Goal: Complete application form

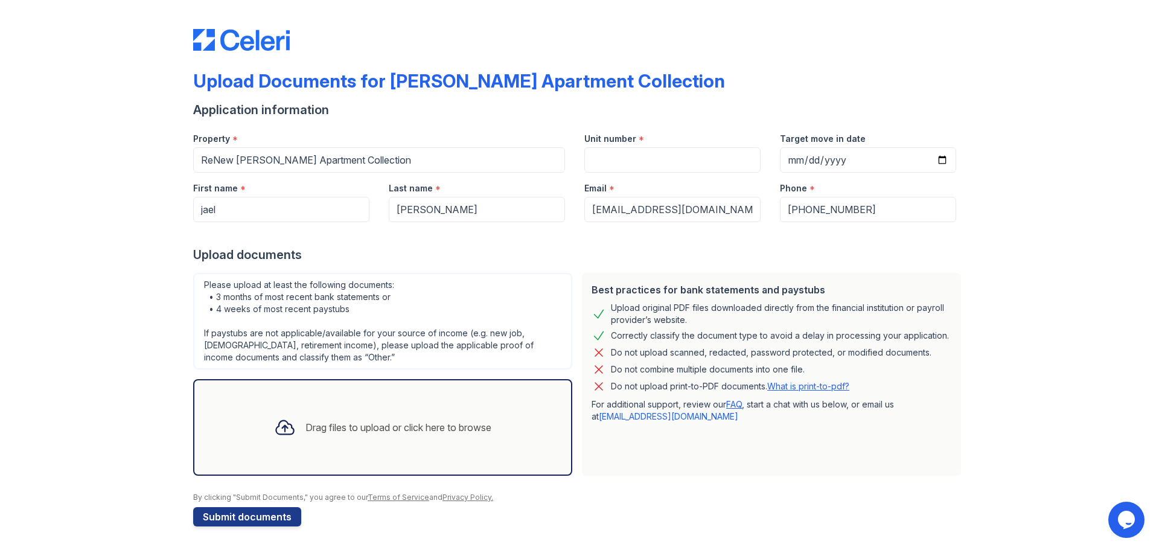
scroll to position [1, 0]
click at [604, 161] on input "Unit number" at bounding box center [672, 159] width 176 height 25
type input "1102"
click at [820, 159] on input "Target move in date" at bounding box center [868, 159] width 176 height 25
drag, startPoint x: 820, startPoint y: 159, endPoint x: 840, endPoint y: 155, distance: 20.2
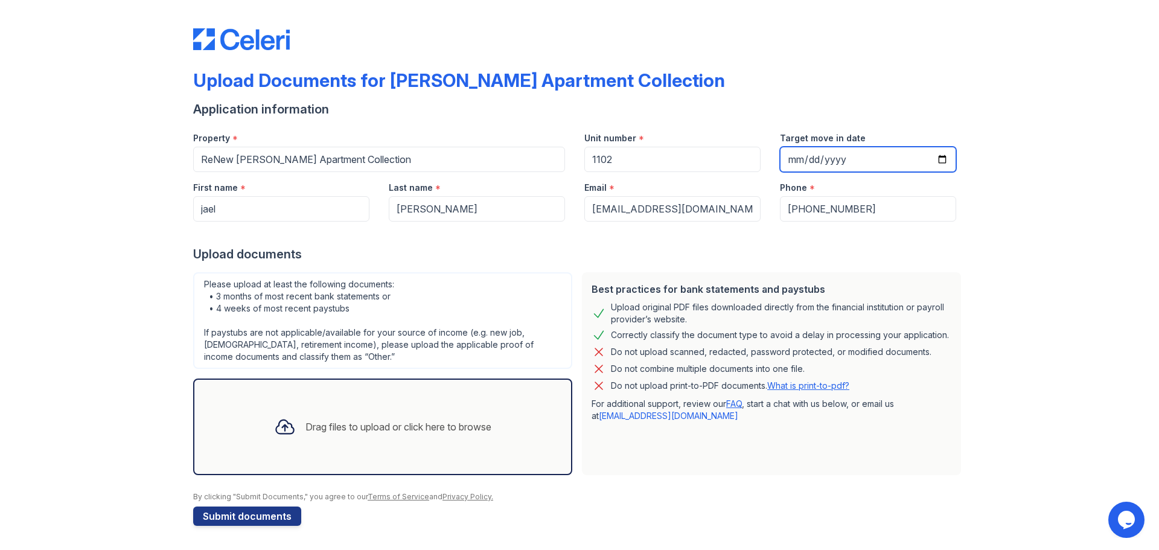
click at [824, 158] on input "Target move in date" at bounding box center [868, 159] width 176 height 25
drag, startPoint x: 854, startPoint y: 152, endPoint x: 841, endPoint y: 159, distance: 14.6
click at [851, 155] on input "Target move in date" at bounding box center [868, 159] width 176 height 25
click at [841, 159] on input "Target move in date" at bounding box center [868, 159] width 176 height 25
click at [781, 153] on input "Target move in date" at bounding box center [868, 159] width 176 height 25
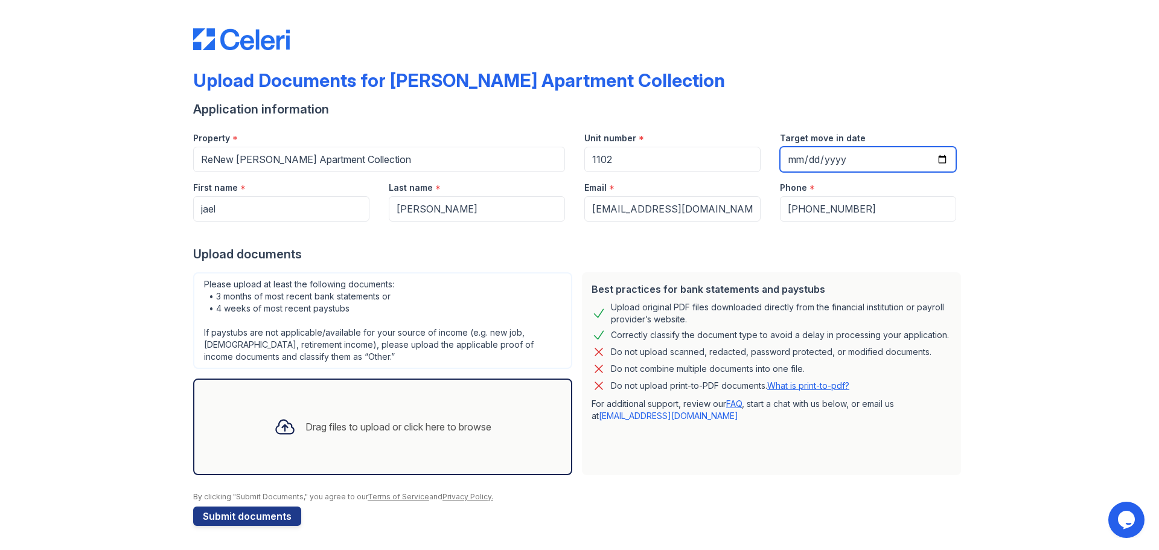
click at [787, 155] on input "Target move in date" at bounding box center [868, 159] width 176 height 25
type input "[DATE]"
click at [491, 275] on div "Please upload at least the following documents: • 3 months of most recent bank …" at bounding box center [382, 320] width 379 height 97
click at [276, 430] on icon at bounding box center [285, 427] width 18 height 14
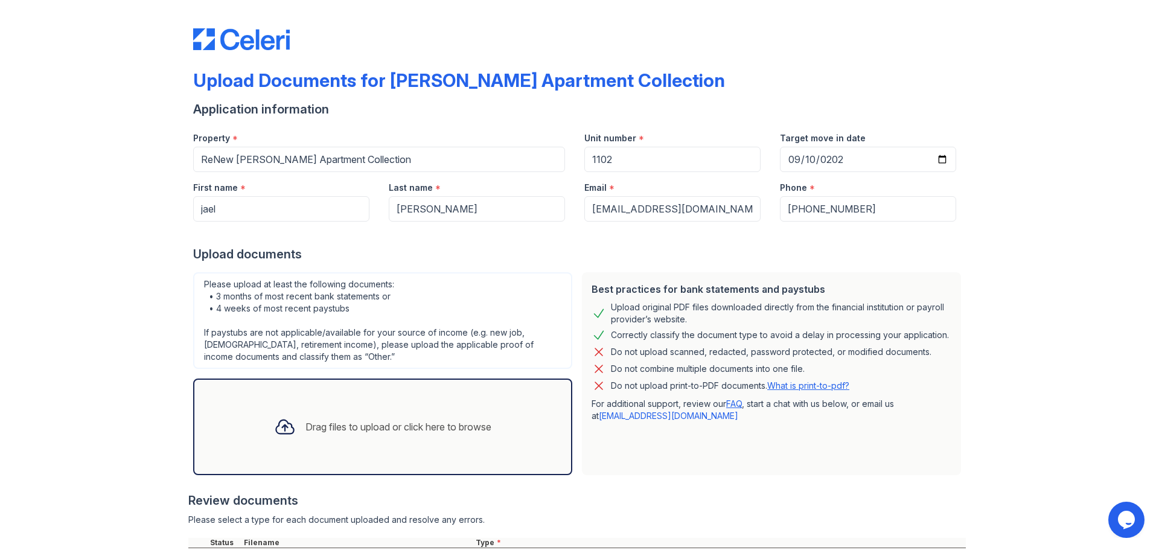
scroll to position [199, 0]
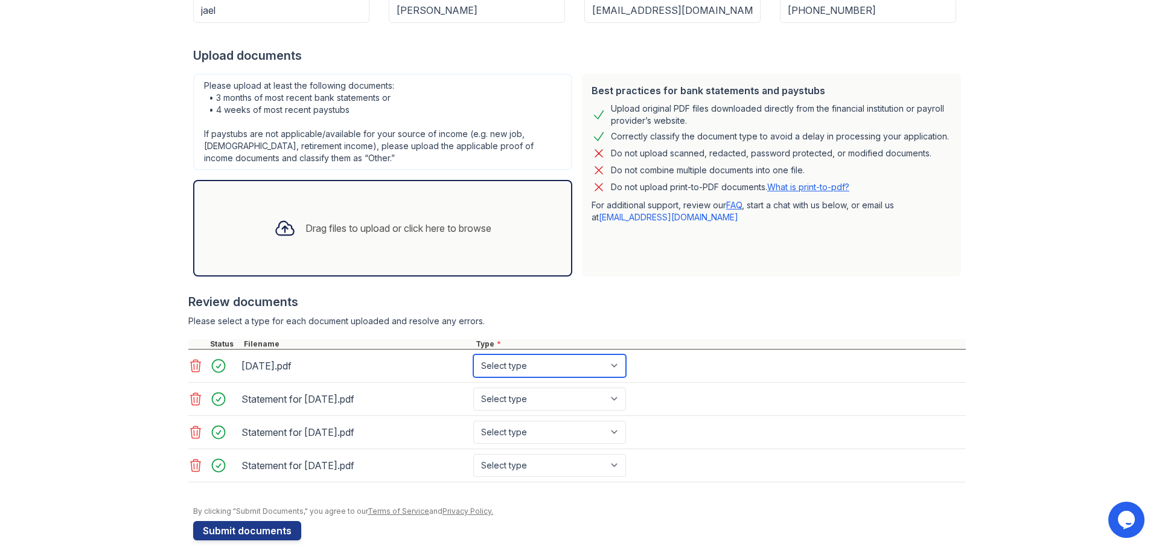
click at [594, 361] on select "Select type Paystub Bank Statement Offer Letter Tax Documents Benefit Award Let…" at bounding box center [549, 365] width 153 height 23
select select "bank_statement"
click at [473, 354] on select "Select type Paystub Bank Statement Offer Letter Tax Documents Benefit Award Let…" at bounding box center [549, 365] width 153 height 23
click at [548, 400] on select "Select type Paystub Bank Statement Offer Letter Tax Documents Benefit Award Let…" at bounding box center [549, 399] width 153 height 23
select select "bank_statement"
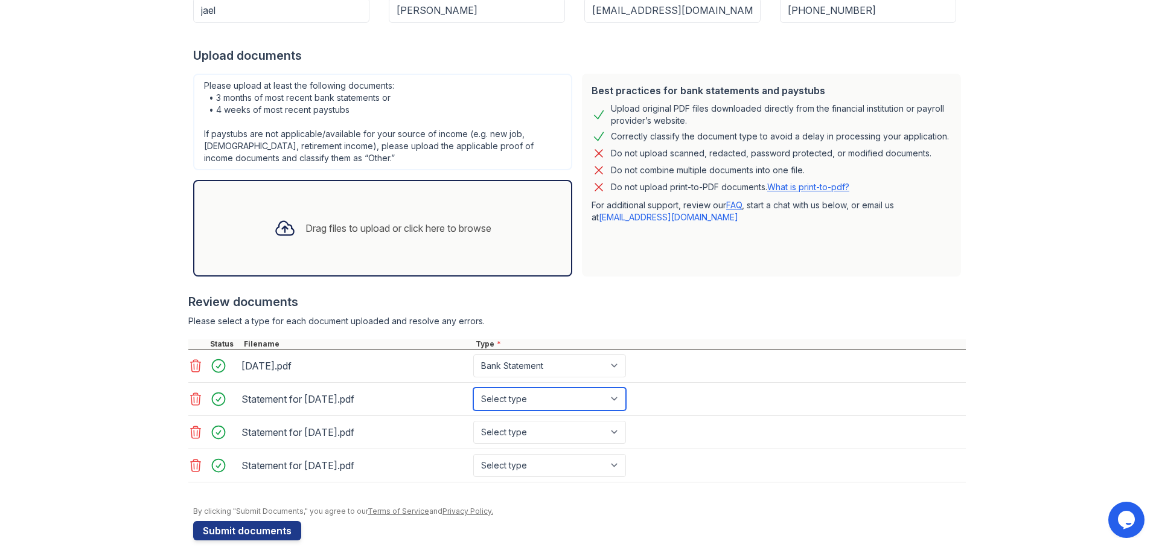
click at [473, 388] on select "Select type Paystub Bank Statement Offer Letter Tax Documents Benefit Award Let…" at bounding box center [549, 399] width 153 height 23
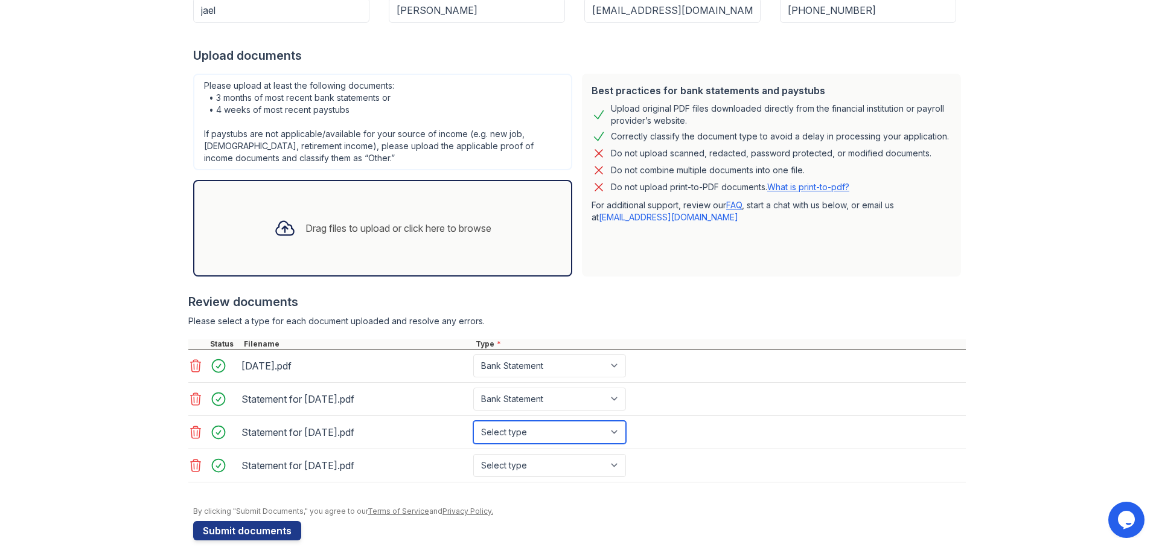
click at [532, 437] on select "Select type Paystub Bank Statement Offer Letter Tax Documents Benefit Award Let…" at bounding box center [549, 432] width 153 height 23
select select "bank_statement"
click at [473, 421] on select "Select type Paystub Bank Statement Offer Letter Tax Documents Benefit Award Let…" at bounding box center [549, 432] width 153 height 23
click at [552, 469] on select "Select type Paystub Bank Statement Offer Letter Tax Documents Benefit Award Let…" at bounding box center [549, 465] width 153 height 23
select select "bank_statement"
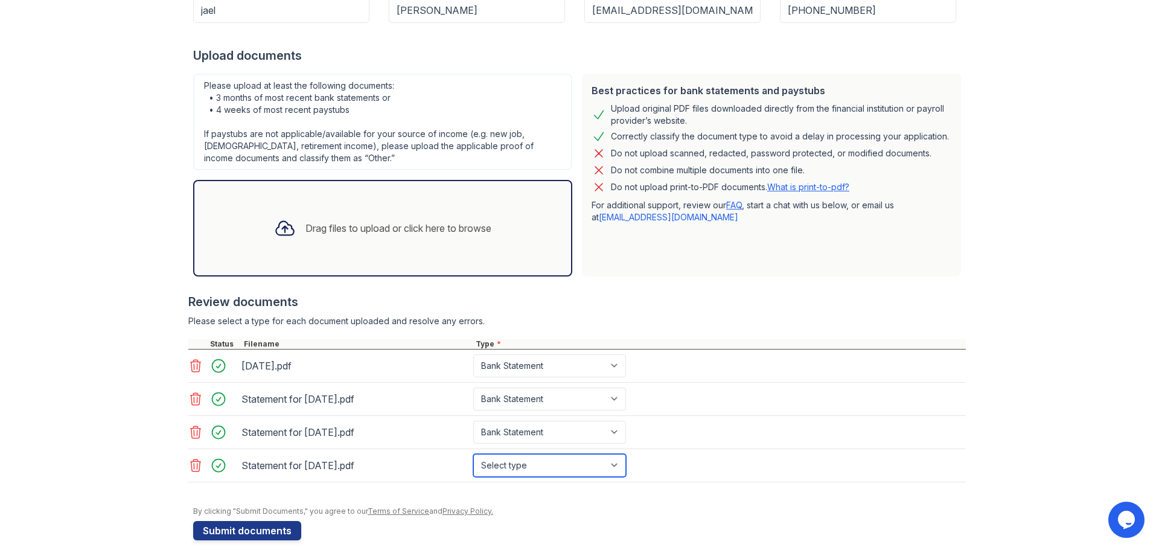
click at [473, 454] on select "Select type Paystub Bank Statement Offer Letter Tax Documents Benefit Award Let…" at bounding box center [549, 465] width 153 height 23
click at [191, 366] on icon at bounding box center [195, 366] width 14 height 14
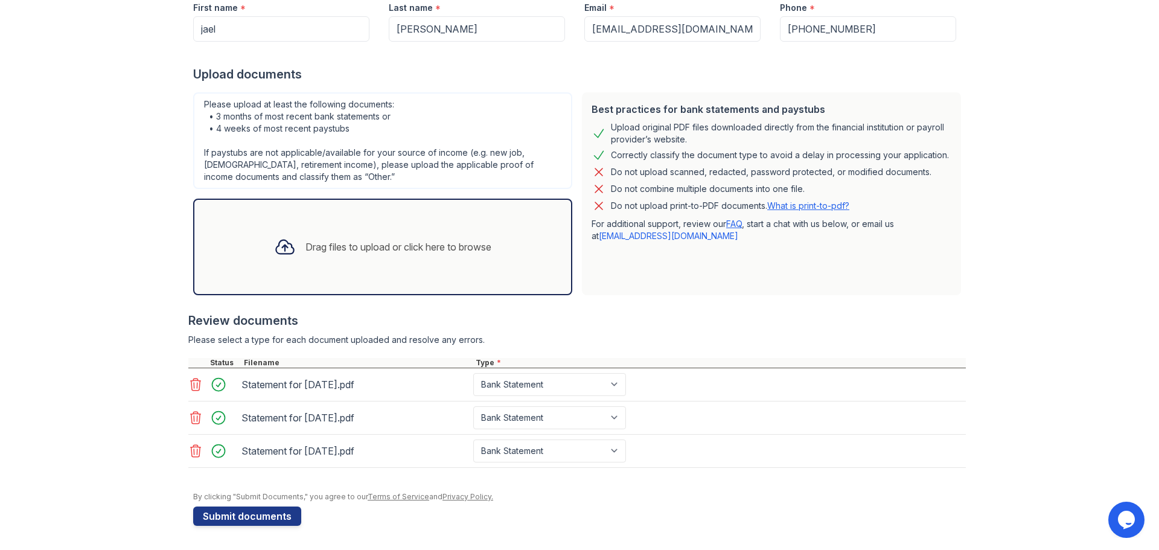
click at [191, 387] on icon at bounding box center [196, 384] width 10 height 12
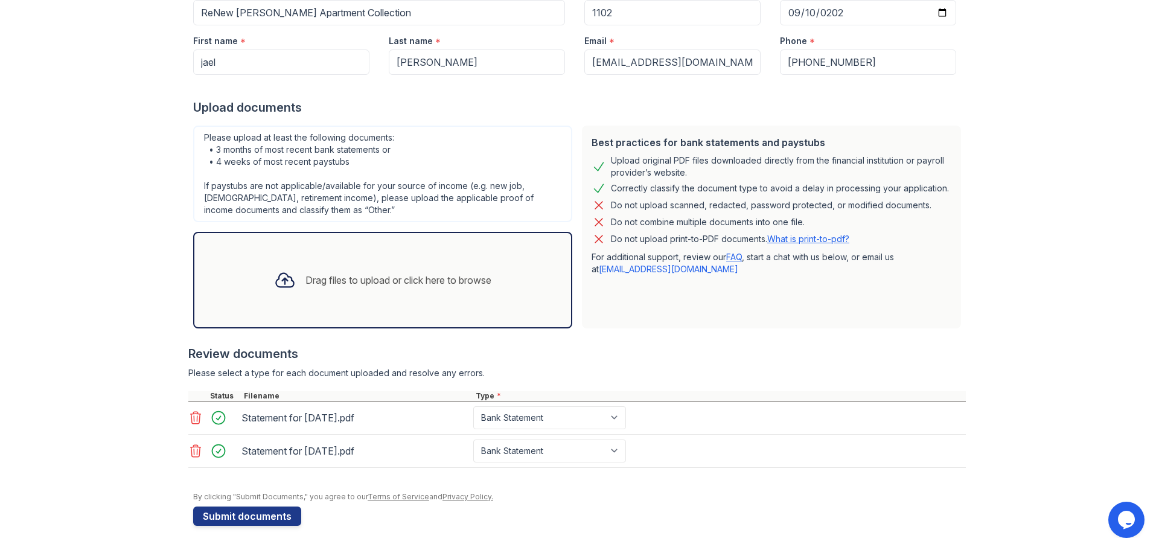
click at [188, 416] on icon at bounding box center [195, 417] width 14 height 14
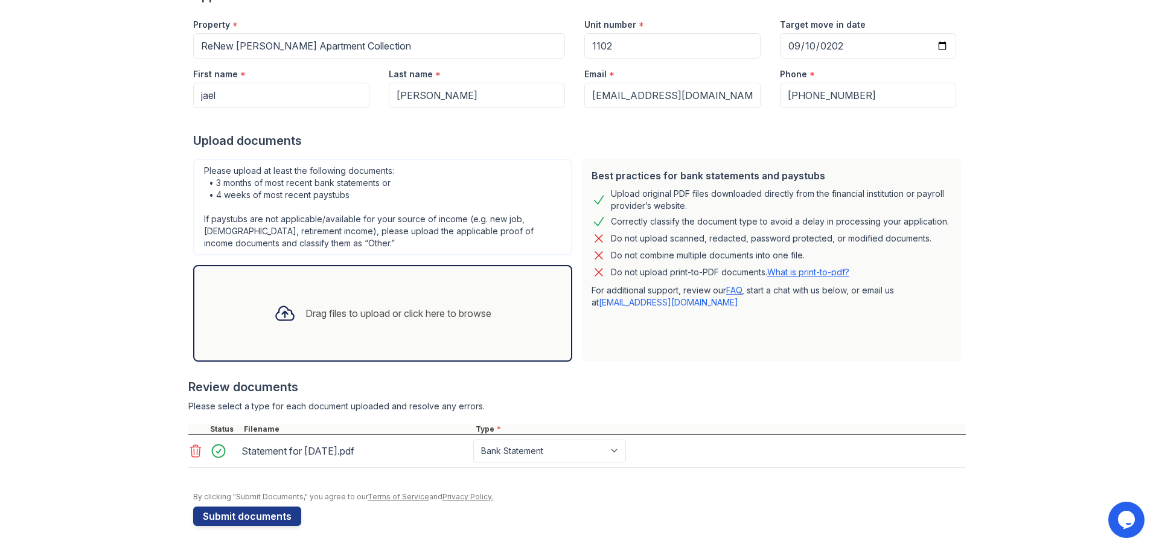
click at [194, 447] on icon at bounding box center [196, 451] width 10 height 12
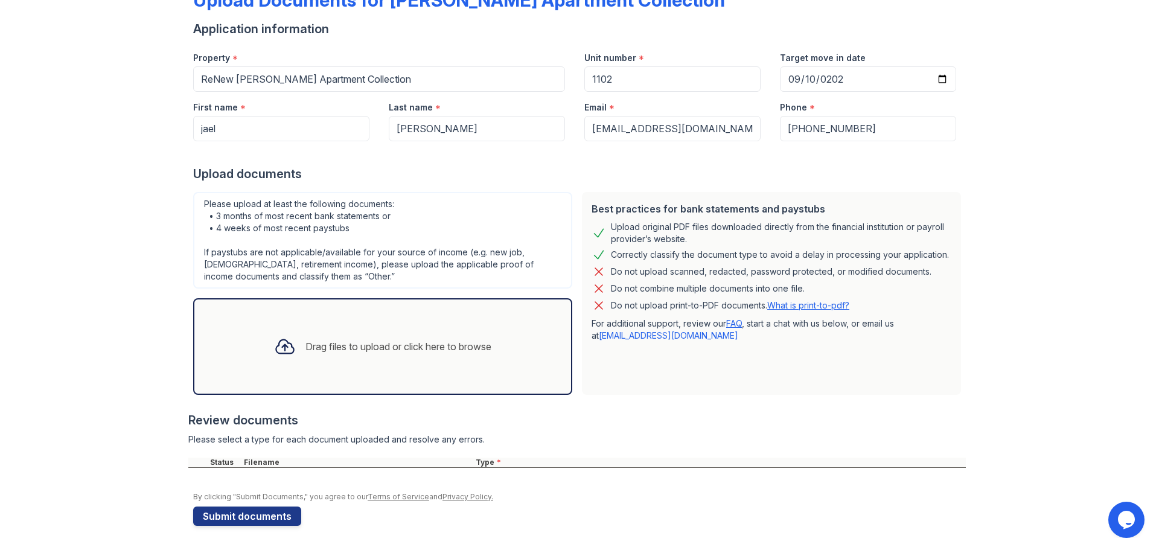
scroll to position [81, 0]
click at [337, 340] on div "Drag files to upload or click here to browse" at bounding box center [398, 346] width 186 height 14
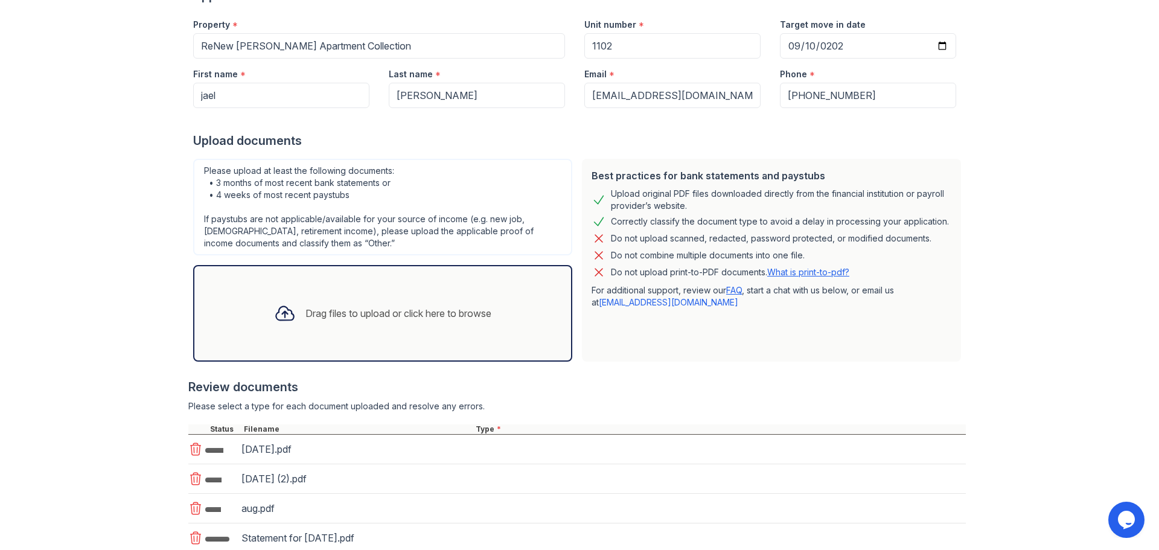
scroll to position [288, 0]
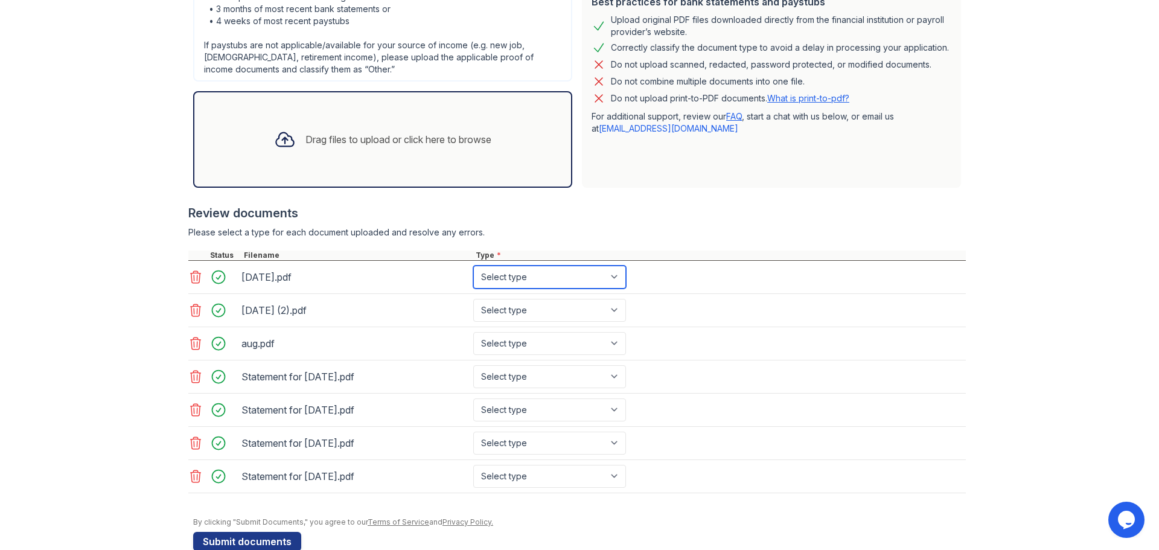
click at [541, 280] on select "Select type Paystub Bank Statement Offer Letter Tax Documents Benefit Award Let…" at bounding box center [549, 277] width 153 height 23
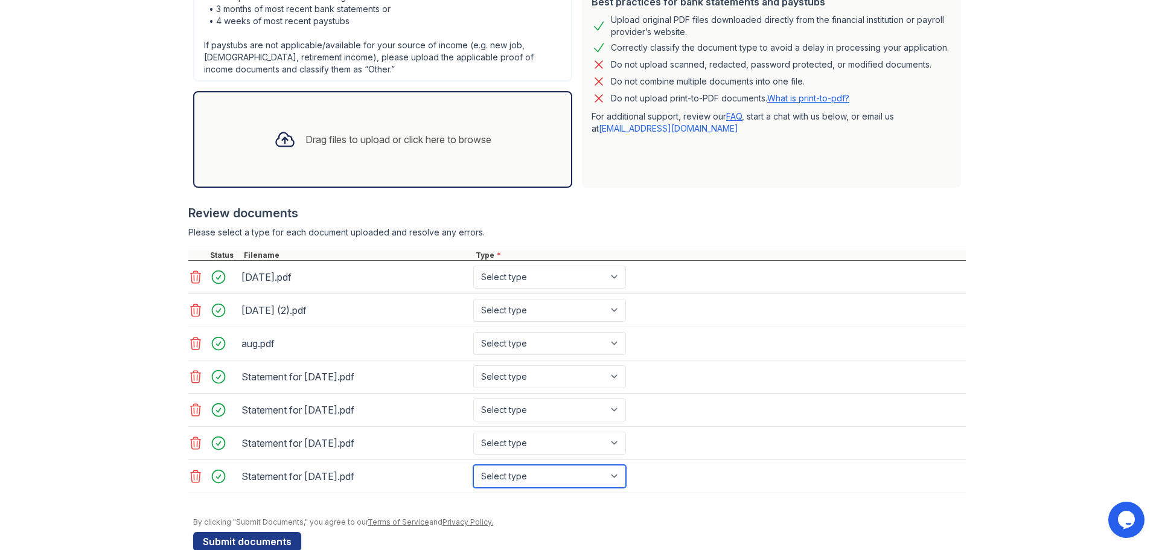
click at [524, 477] on select "Select type Paystub Bank Statement Offer Letter Tax Documents Benefit Award Let…" at bounding box center [549, 476] width 153 height 23
click at [473, 465] on select "Select type Paystub Bank Statement Offer Letter Tax Documents Benefit Award Let…" at bounding box center [549, 476] width 153 height 23
drag, startPoint x: 521, startPoint y: 474, endPoint x: 519, endPoint y: 465, distance: 10.0
click at [521, 474] on select "Select type Paystub Bank Statement Offer Letter Tax Documents Benefit Award Let…" at bounding box center [549, 476] width 153 height 23
select select "paystub"
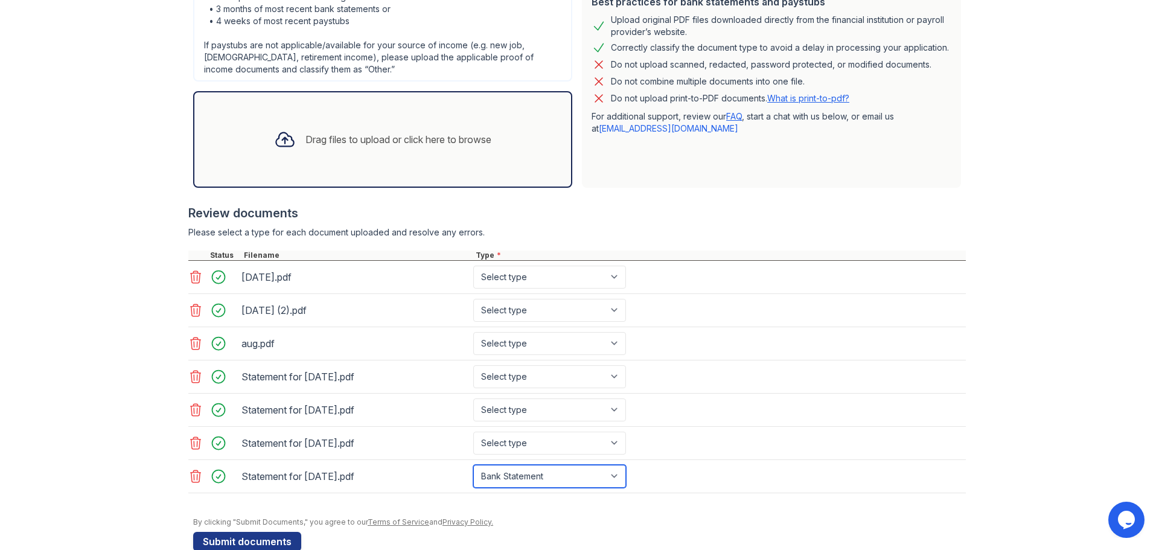
click at [473, 465] on select "Select type Paystub Bank Statement Offer Letter Tax Documents Benefit Award Let…" at bounding box center [549, 476] width 153 height 23
click at [514, 444] on select "Select type Paystub Bank Statement Offer Letter Tax Documents Benefit Award Let…" at bounding box center [549, 443] width 153 height 23
select select "paystub"
click at [473, 432] on select "Select type Paystub Bank Statement Offer Letter Tax Documents Benefit Award Let…" at bounding box center [549, 443] width 153 height 23
click at [509, 414] on select "Select type Paystub Bank Statement Offer Letter Tax Documents Benefit Award Let…" at bounding box center [549, 409] width 153 height 23
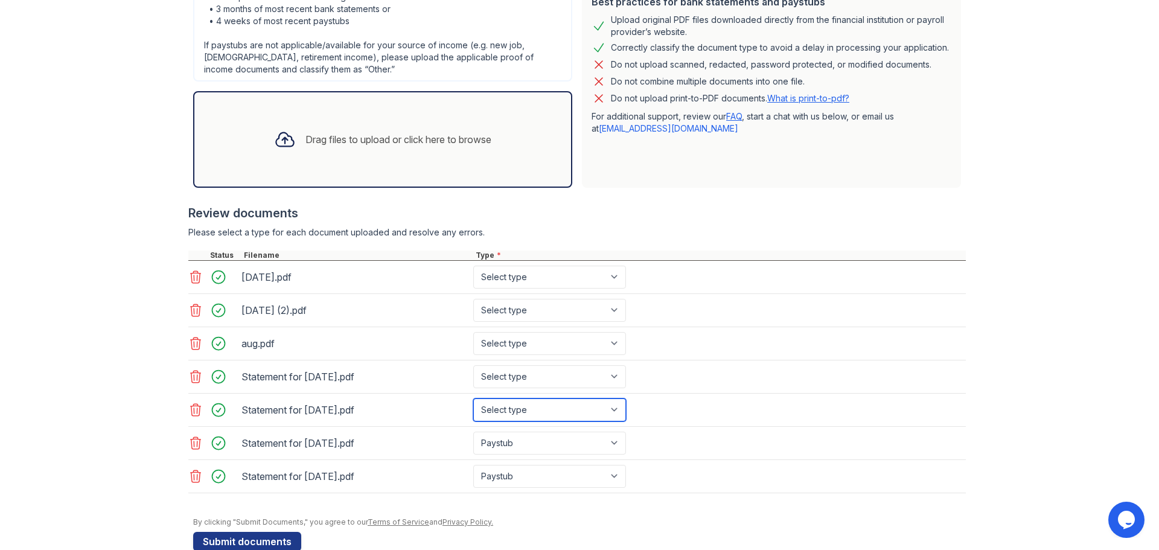
select select "paystub"
click at [473, 398] on select "Select type Paystub Bank Statement Offer Letter Tax Documents Benefit Award Let…" at bounding box center [549, 409] width 153 height 23
click at [511, 374] on select "Select type Paystub Bank Statement Offer Letter Tax Documents Benefit Award Let…" at bounding box center [549, 376] width 153 height 23
select select "paystub"
click at [473, 365] on select "Select type Paystub Bank Statement Offer Letter Tax Documents Benefit Award Let…" at bounding box center [549, 376] width 153 height 23
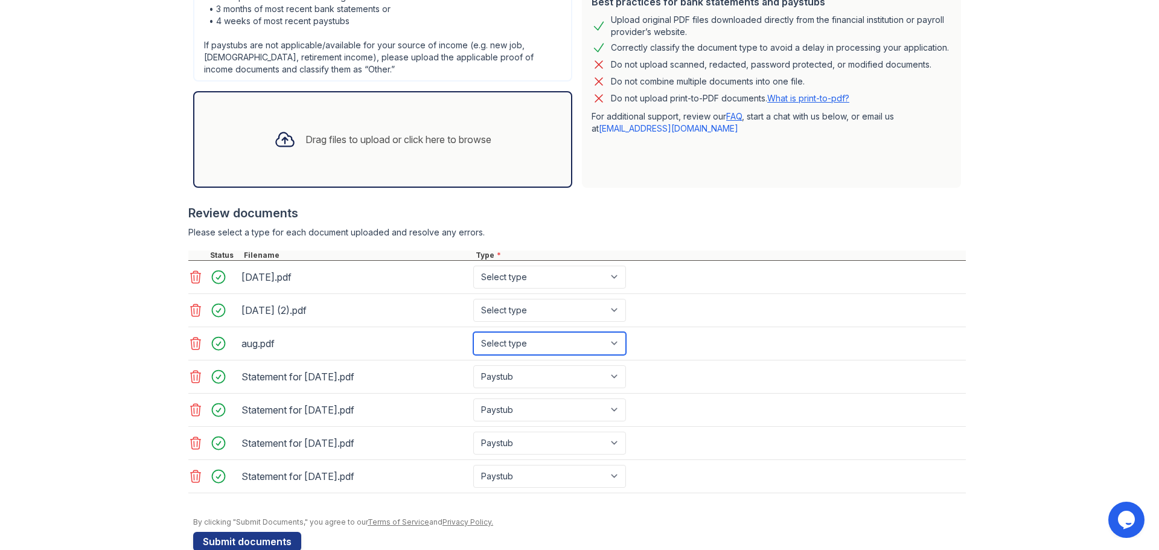
click at [516, 344] on select "Select type Paystub Bank Statement Offer Letter Tax Documents Benefit Award Let…" at bounding box center [549, 343] width 153 height 23
select select "bank_statement"
click at [473, 332] on select "Select type Paystub Bank Statement Offer Letter Tax Documents Benefit Award Let…" at bounding box center [549, 343] width 153 height 23
click at [516, 305] on select "Select type Paystub Bank Statement Offer Letter Tax Documents Benefit Award Let…" at bounding box center [549, 310] width 153 height 23
select select "bank_statement"
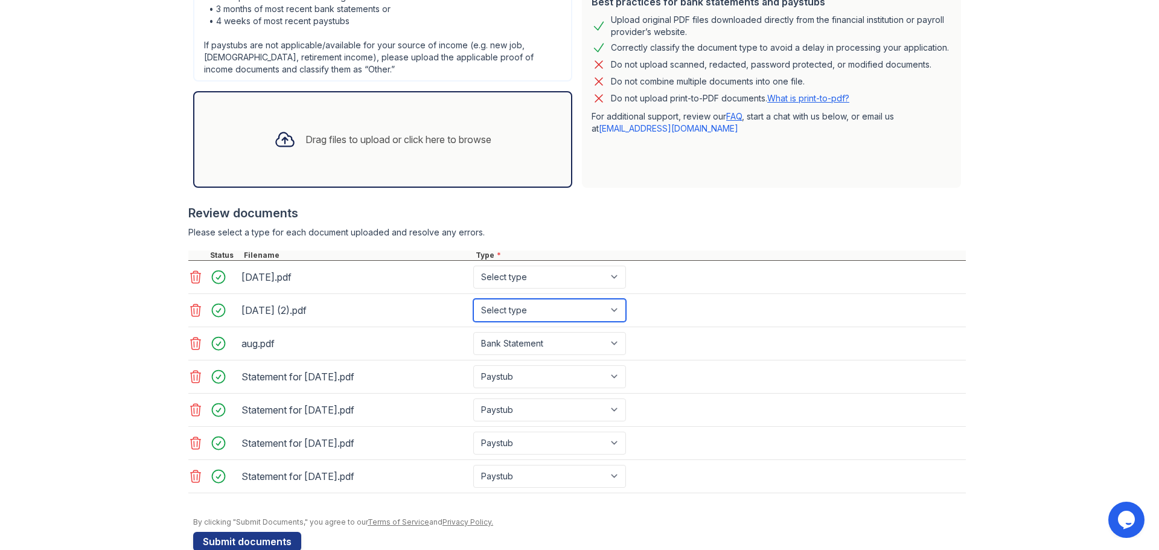
click at [473, 299] on select "Select type Paystub Bank Statement Offer Letter Tax Documents Benefit Award Let…" at bounding box center [549, 310] width 153 height 23
click at [517, 280] on select "Select type Paystub Bank Statement Offer Letter Tax Documents Benefit Award Let…" at bounding box center [549, 277] width 153 height 23
select select "bank_statement"
click at [473, 266] on select "Select type Paystub Bank Statement Offer Letter Tax Documents Benefit Award Let…" at bounding box center [549, 277] width 153 height 23
click at [62, 279] on div "Upload Documents for [PERSON_NAME] Apartment Collection Application information…" at bounding box center [579, 143] width 1120 height 863
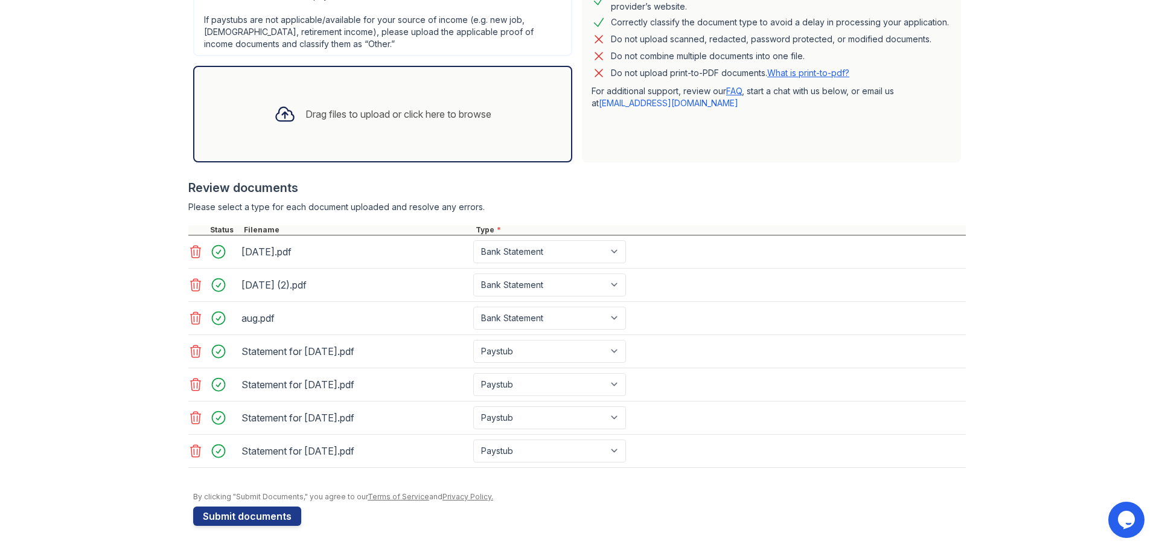
scroll to position [132, 0]
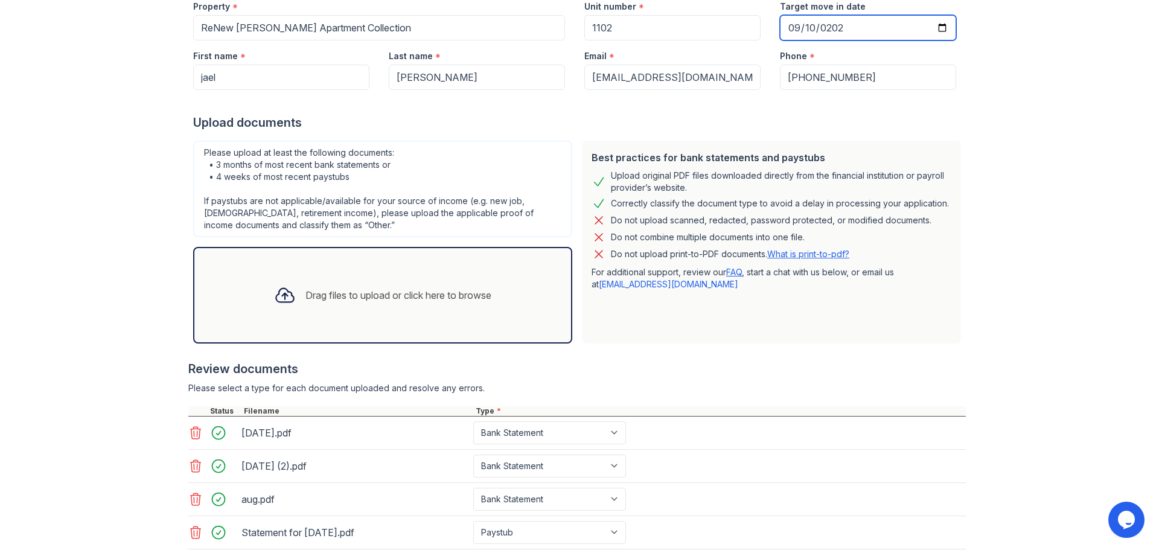
click at [939, 33] on input "[DATE]" at bounding box center [868, 27] width 176 height 25
type input "[DATE]"
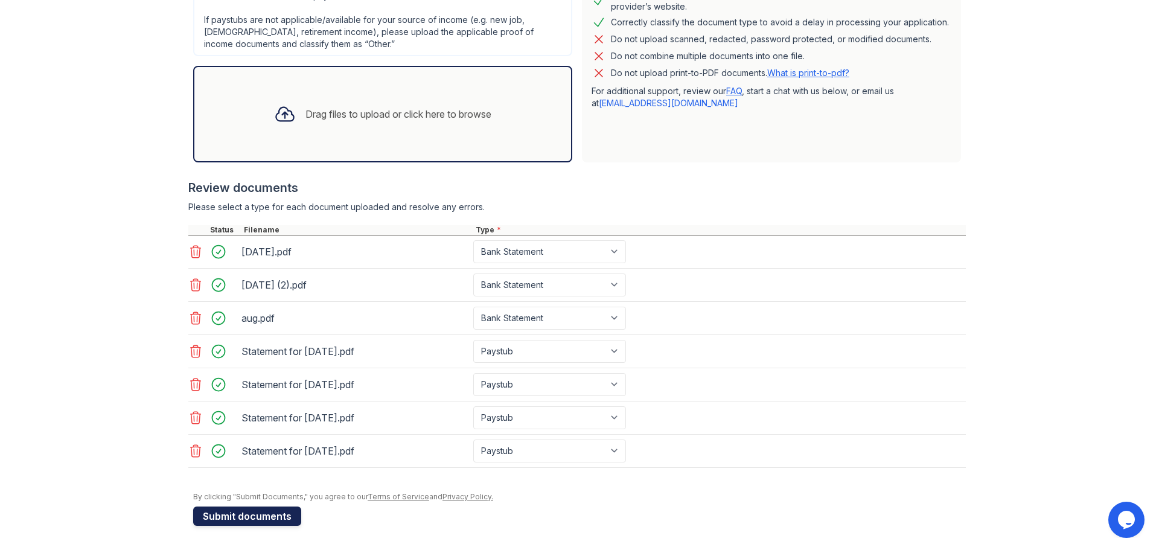
click at [271, 516] on button "Submit documents" at bounding box center [247, 515] width 108 height 19
